Goal: Find specific page/section: Find specific page/section

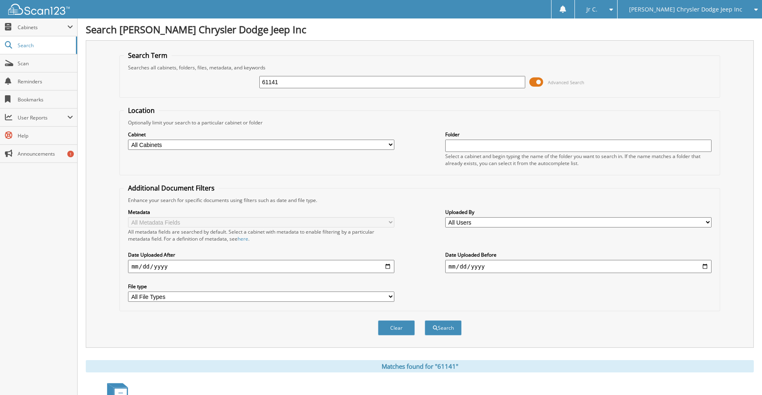
drag, startPoint x: 281, startPoint y: 81, endPoint x: 218, endPoint y: 91, distance: 64.0
click at [220, 88] on div "61141 Advanced Search" at bounding box center [420, 82] width 592 height 22
type input "60664"
click at [425, 320] on button "Search" at bounding box center [443, 327] width 37 height 15
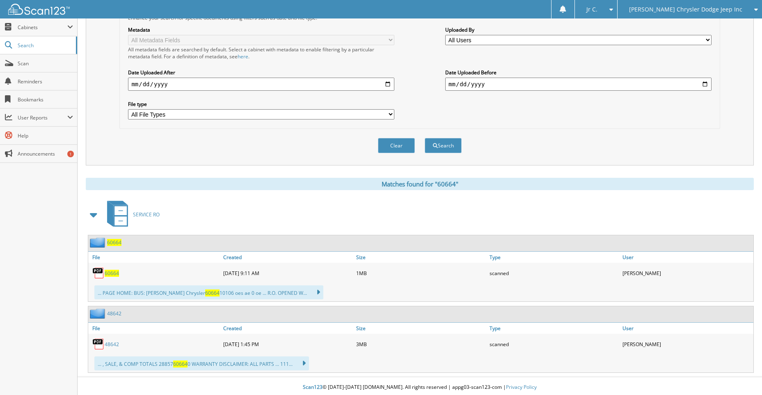
scroll to position [185, 0]
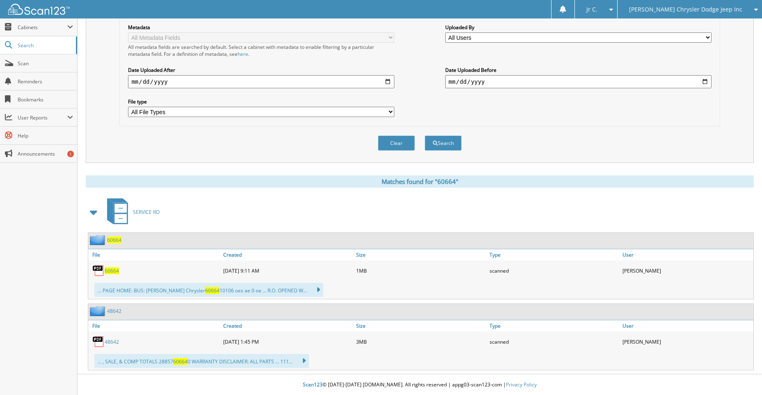
click at [108, 268] on span "60664" at bounding box center [112, 270] width 14 height 7
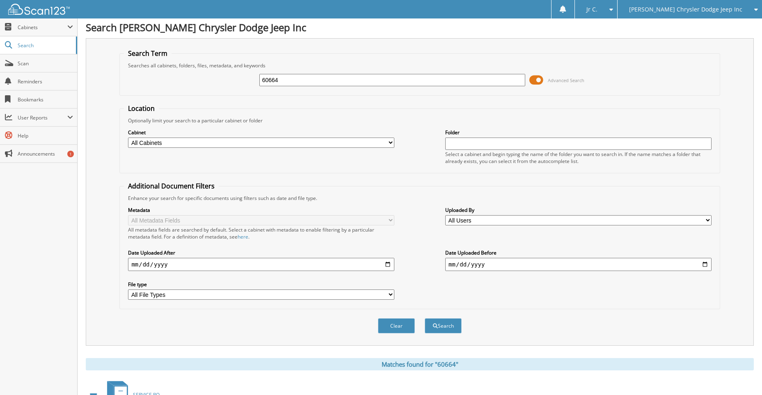
scroll to position [0, 0]
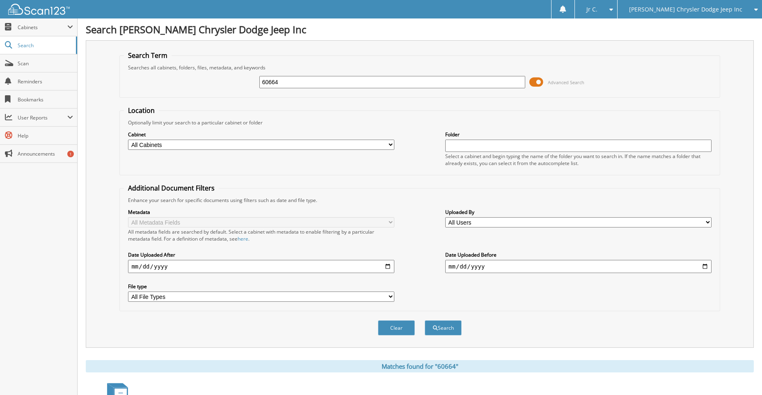
drag, startPoint x: 289, startPoint y: 82, endPoint x: 247, endPoint y: 82, distance: 42.3
click at [247, 82] on div "60664 Advanced Search" at bounding box center [420, 82] width 592 height 22
type input "61316"
click at [425, 320] on button "Search" at bounding box center [443, 327] width 37 height 15
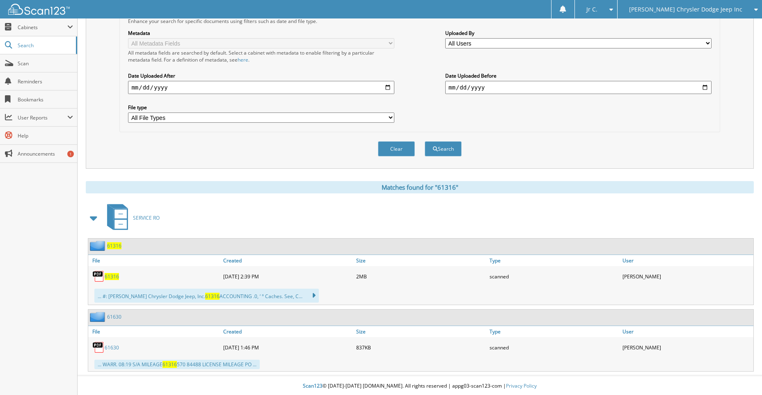
scroll to position [181, 0]
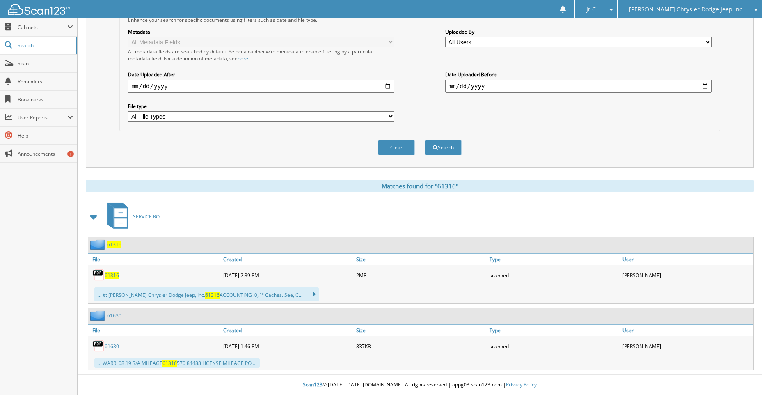
click at [116, 272] on span "61316" at bounding box center [112, 275] width 14 height 7
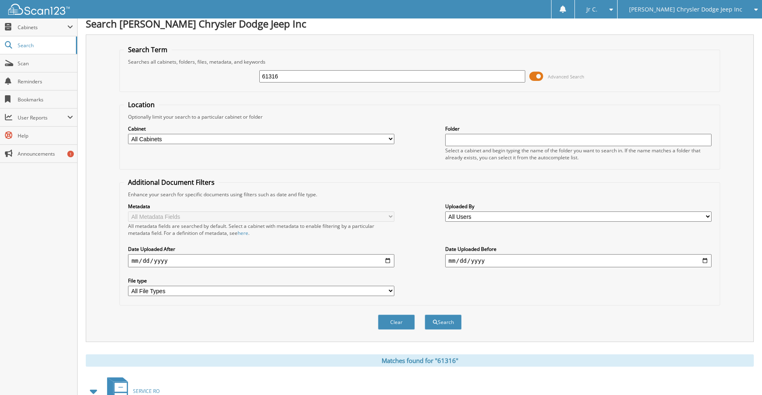
scroll to position [0, 0]
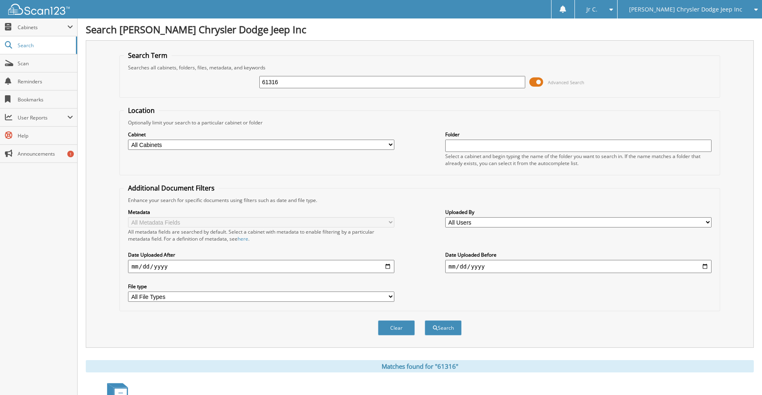
drag, startPoint x: 288, startPoint y: 85, endPoint x: 245, endPoint y: 93, distance: 43.5
click at [245, 93] on div "61316 Advanced Search" at bounding box center [420, 82] width 592 height 22
type input "60727"
click at [425, 320] on button "Search" at bounding box center [443, 327] width 37 height 15
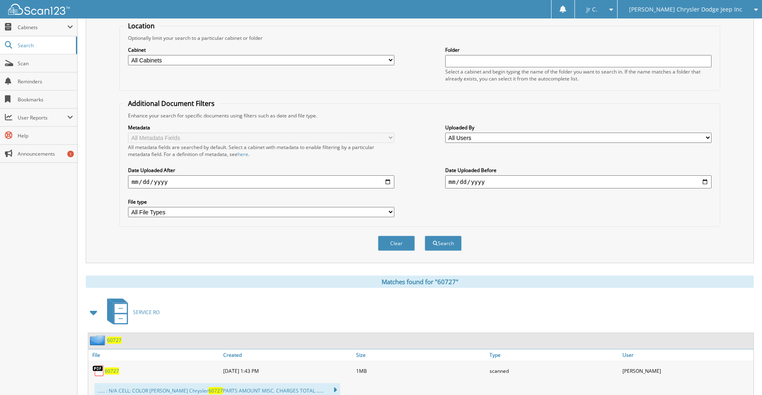
scroll to position [114, 0]
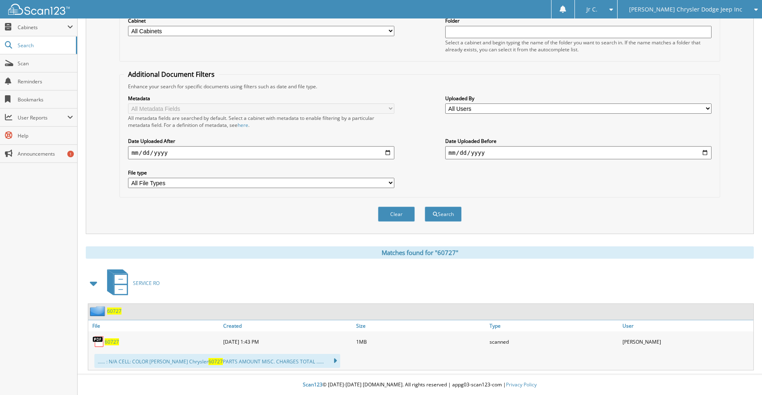
click at [108, 343] on span "60727" at bounding box center [112, 341] width 14 height 7
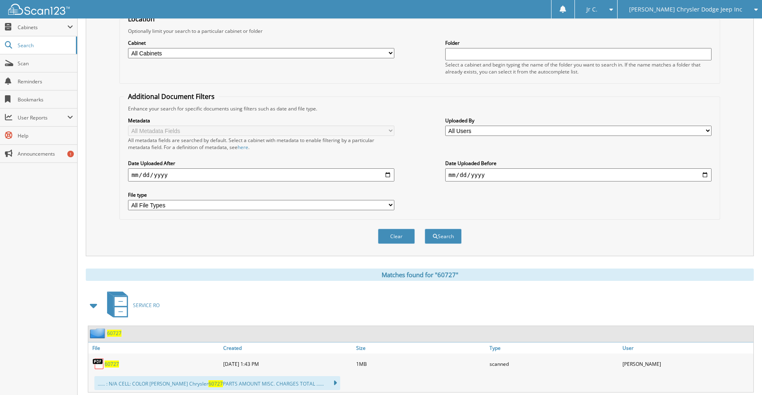
scroll to position [73, 0]
